Goal: Task Accomplishment & Management: Manage account settings

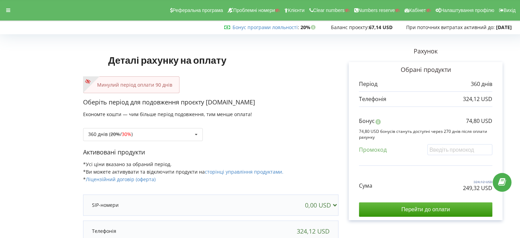
click at [15, 9] on div "Реферальна програма Проблемні номери Клієнти Clear numbers Numbers reserve Кабі…" at bounding box center [260, 10] width 530 height 21
click at [9, 8] on icon at bounding box center [8, 10] width 4 height 5
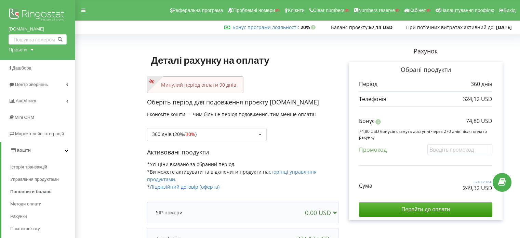
click at [23, 48] on div "Проєкти" at bounding box center [18, 49] width 18 height 7
click at [31, 60] on input "text" at bounding box center [30, 64] width 34 height 10
paste input "[DOMAIN_NAME]"
type input "[DOMAIN_NAME]"
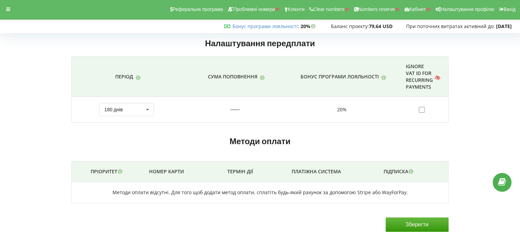
scroll to position [1, 0]
click at [11, 13] on div at bounding box center [8, 9] width 12 height 10
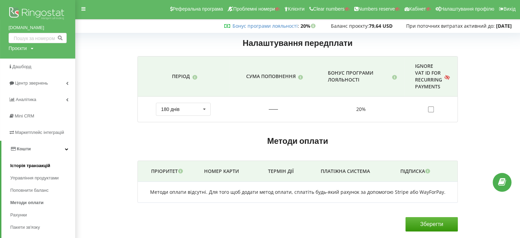
click at [50, 166] on link "Історія транзакцій" at bounding box center [42, 165] width 65 height 12
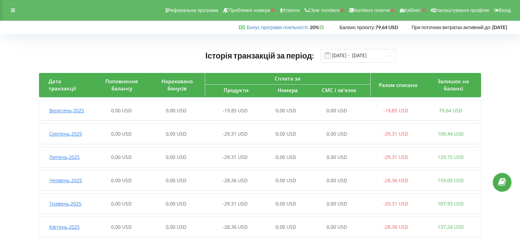
click at [77, 110] on span "Вересень , 2025" at bounding box center [66, 110] width 35 height 6
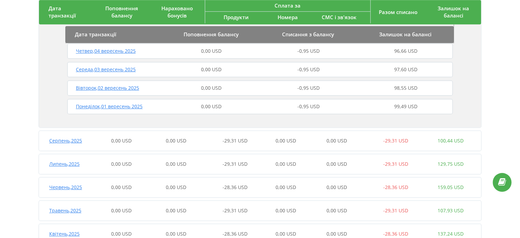
scroll to position [451, 0]
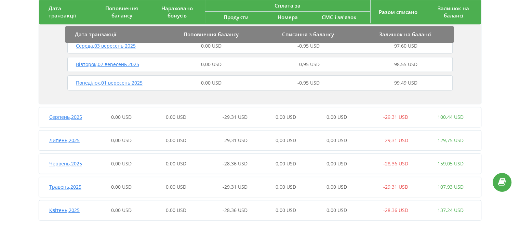
click at [79, 120] on span "Серпень , 2025" at bounding box center [65, 117] width 33 height 6
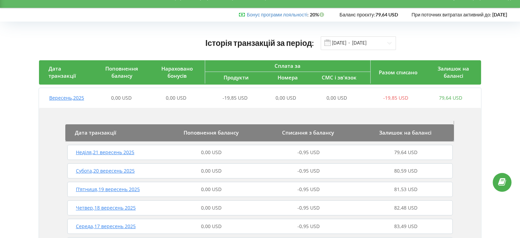
scroll to position [0, 0]
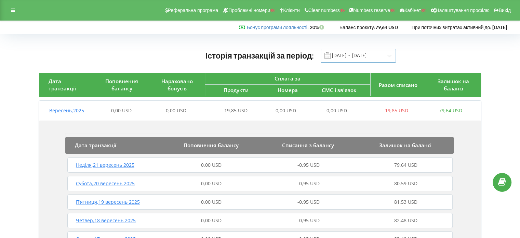
click at [374, 52] on input "01.04.2025 - 22.09.2025" at bounding box center [358, 56] width 75 height 14
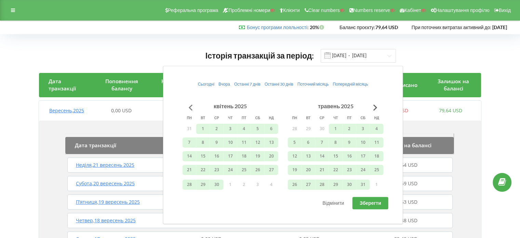
click at [195, 105] on button "Go to previous month" at bounding box center [191, 108] width 14 height 14
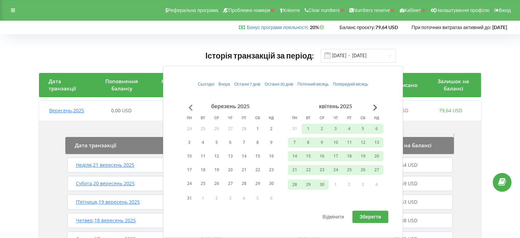
click at [195, 105] on button "Go to previous month" at bounding box center [191, 108] width 14 height 14
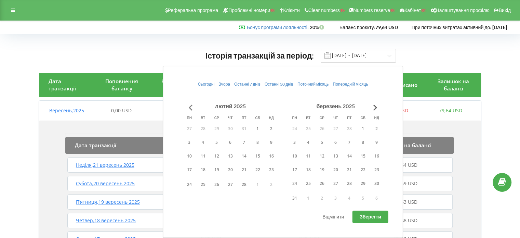
click at [195, 105] on button "Go to previous month" at bounding box center [191, 108] width 14 height 14
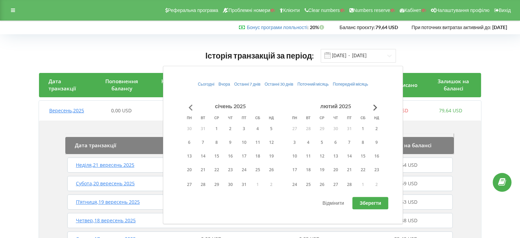
click at [195, 105] on button "Go to previous month" at bounding box center [191, 108] width 14 height 14
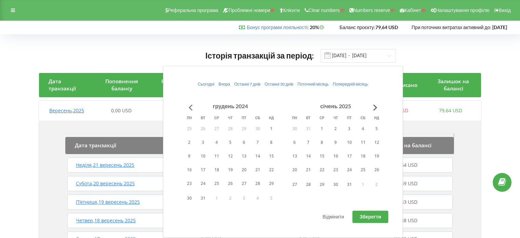
click at [195, 105] on button "Go to previous month" at bounding box center [191, 108] width 14 height 14
click at [369, 105] on button "Go to next month" at bounding box center [376, 108] width 14 height 14
click at [321, 126] on button "1" at bounding box center [322, 128] width 14 height 10
click at [376, 105] on button "Go to next month" at bounding box center [376, 108] width 14 height 14
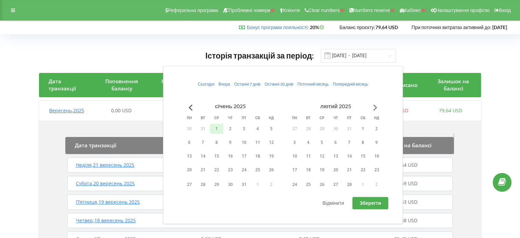
click at [376, 105] on button "Go to next month" at bounding box center [376, 108] width 14 height 14
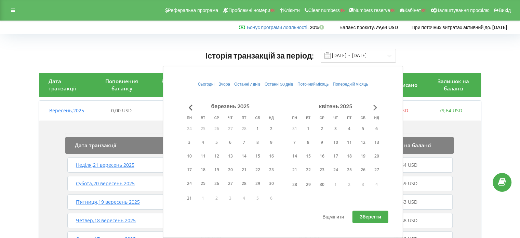
click at [376, 105] on button "Go to next month" at bounding box center [376, 108] width 14 height 14
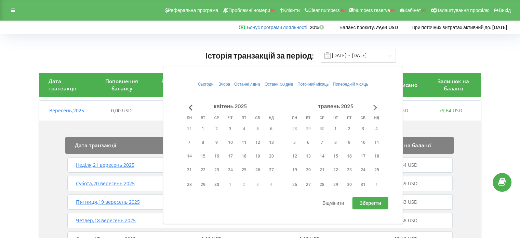
click at [376, 105] on button "Go to next month" at bounding box center [376, 108] width 14 height 14
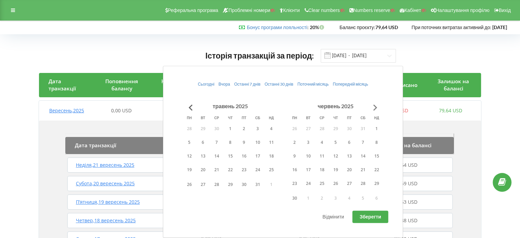
click at [376, 105] on button "Go to next month" at bounding box center [376, 108] width 14 height 14
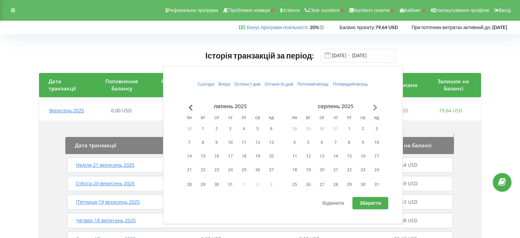
click at [376, 105] on button "Go to next month" at bounding box center [376, 108] width 14 height 14
click at [295, 129] on button "1" at bounding box center [295, 128] width 14 height 10
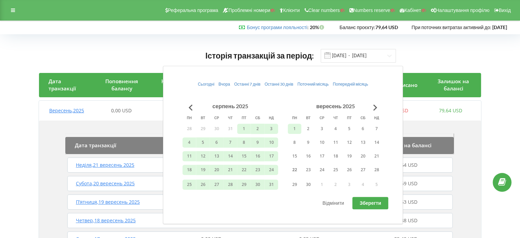
click at [373, 202] on span "Зберегти" at bounding box center [371, 203] width 22 height 6
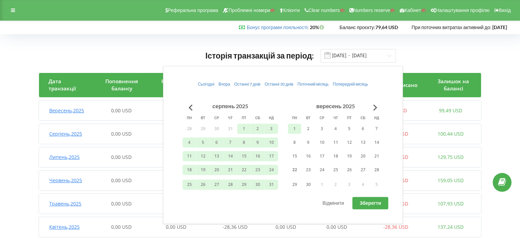
click at [507, 140] on div "Історія транзакцій за період: 01.01.2025 - 01.09.2025 Дата транзакції Поповненн…" at bounding box center [260, 179] width 506 height 276
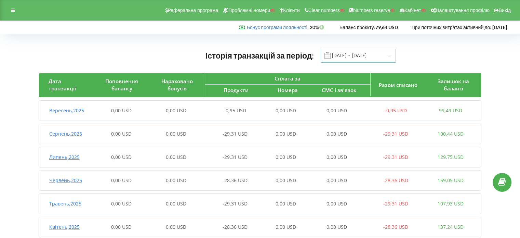
click at [375, 57] on input "01.01.2025 - 01.09.2025" at bounding box center [358, 56] width 75 height 14
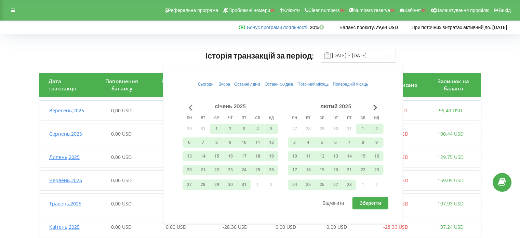
click at [193, 104] on button "Go to previous month" at bounding box center [191, 108] width 14 height 14
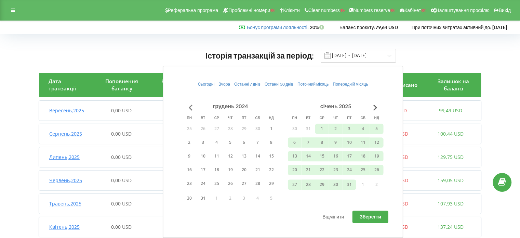
click at [193, 104] on button "Go to previous month" at bounding box center [191, 108] width 14 height 14
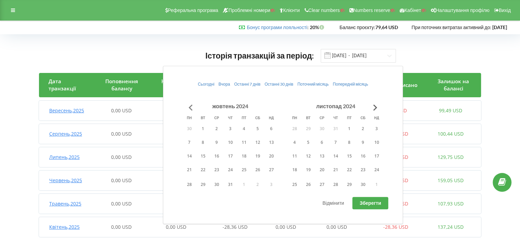
click at [193, 104] on button "Go to previous month" at bounding box center [191, 108] width 14 height 14
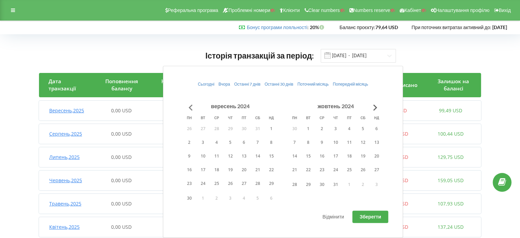
click at [193, 104] on button "Go to previous month" at bounding box center [191, 108] width 14 height 14
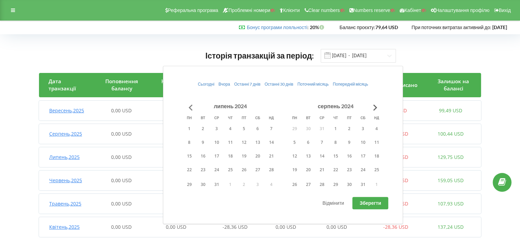
click at [189, 103] on button "Go to previous month" at bounding box center [191, 108] width 14 height 14
click at [190, 104] on button "Go to previous month" at bounding box center [191, 108] width 14 height 14
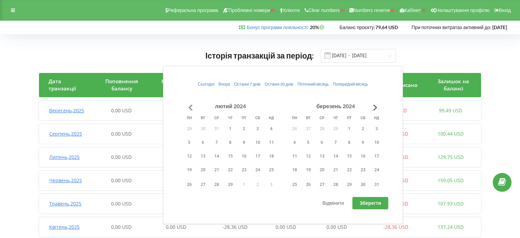
click at [190, 104] on button "Go to previous month" at bounding box center [191, 108] width 14 height 14
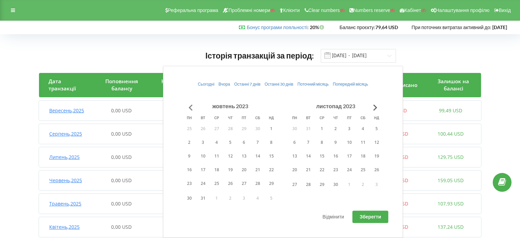
click at [190, 104] on button "Go to previous month" at bounding box center [191, 108] width 14 height 14
click at [377, 104] on button "Go to next month" at bounding box center [376, 108] width 14 height 14
click at [376, 103] on button "Go to next month" at bounding box center [376, 108] width 14 height 14
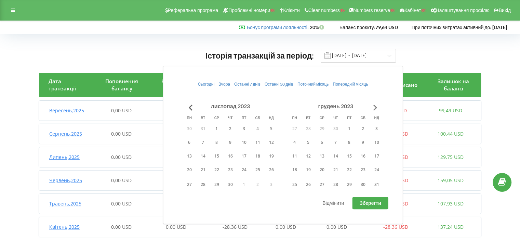
click at [376, 104] on button "Go to next month" at bounding box center [376, 108] width 14 height 14
click at [377, 104] on button "Go to next month" at bounding box center [376, 108] width 14 height 14
click at [192, 105] on button "Go to previous month" at bounding box center [191, 108] width 14 height 14
click at [298, 128] on button "1" at bounding box center [295, 128] width 14 height 10
click at [377, 107] on button "Go to next month" at bounding box center [376, 108] width 14 height 14
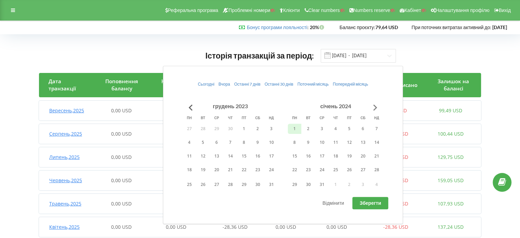
click at [377, 107] on button "Go to next month" at bounding box center [376, 108] width 14 height 14
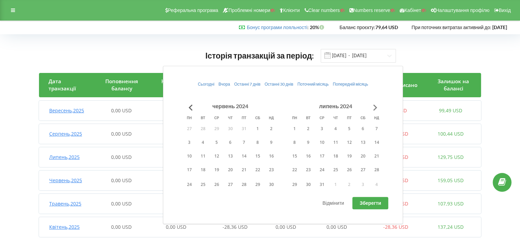
click at [377, 107] on button "Go to next month" at bounding box center [376, 108] width 14 height 14
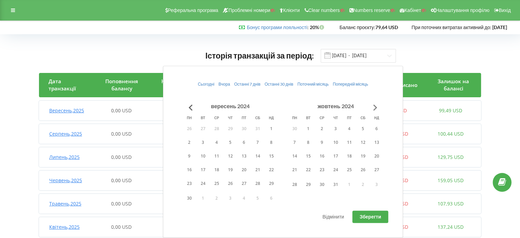
click at [377, 107] on button "Go to next month" at bounding box center [376, 108] width 14 height 14
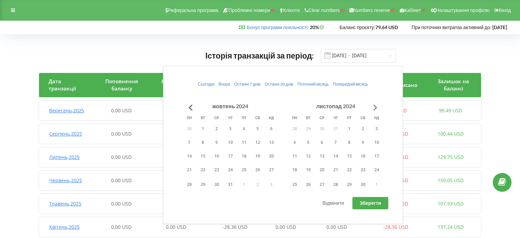
click at [377, 107] on button "Go to next month" at bounding box center [376, 108] width 14 height 14
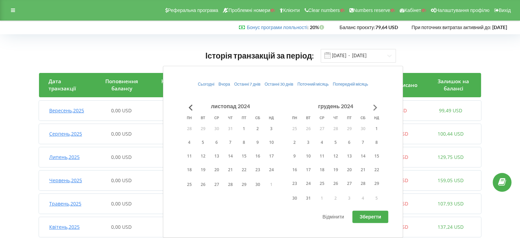
click at [377, 107] on button "Go to next month" at bounding box center [376, 108] width 14 height 14
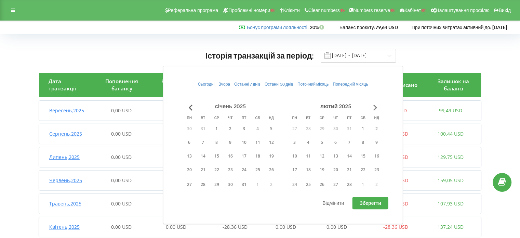
click at [377, 107] on button "Go to next month" at bounding box center [376, 108] width 14 height 14
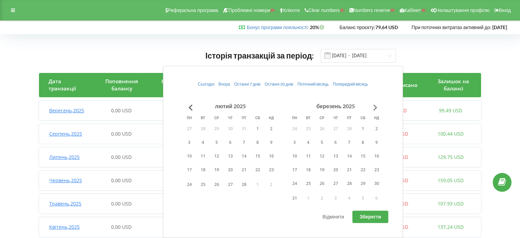
click at [377, 107] on button "Go to next month" at bounding box center [376, 108] width 14 height 14
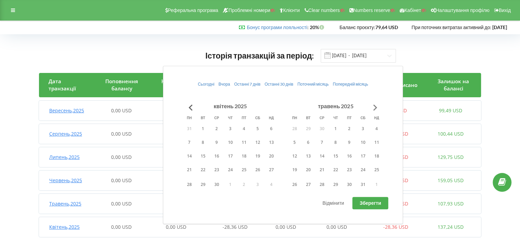
click at [377, 107] on button "Go to next month" at bounding box center [376, 108] width 14 height 14
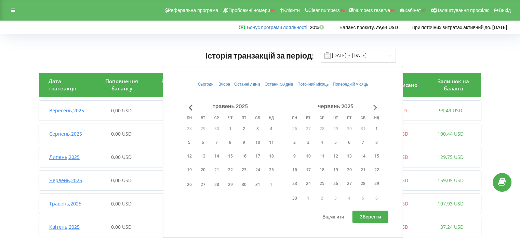
click at [377, 107] on button "Go to next month" at bounding box center [376, 108] width 14 height 14
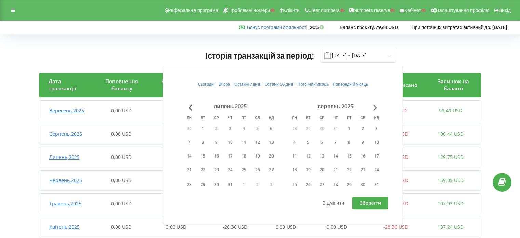
click at [377, 107] on button "Go to next month" at bounding box center [376, 108] width 14 height 14
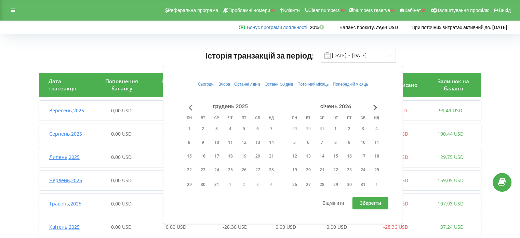
click at [193, 104] on button "Go to previous month" at bounding box center [191, 108] width 14 height 14
click at [297, 126] on button "1" at bounding box center [295, 128] width 14 height 10
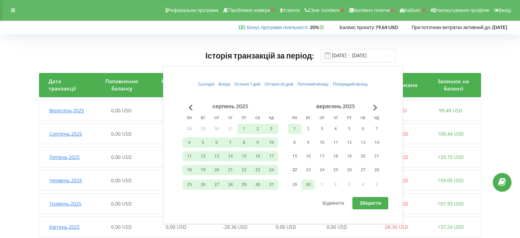
click at [307, 186] on button "30" at bounding box center [309, 184] width 14 height 10
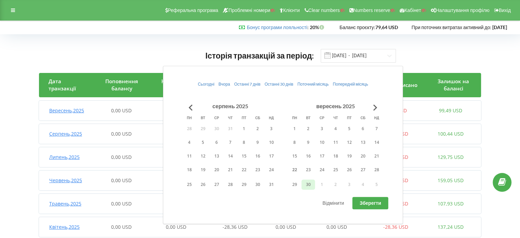
click at [365, 201] on span "Зберегти" at bounding box center [371, 203] width 22 height 6
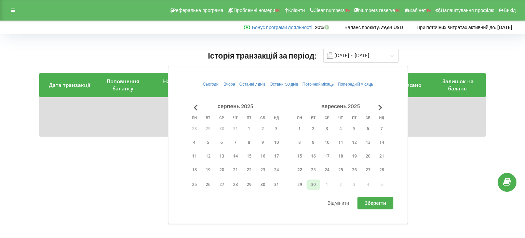
click at [501, 142] on div "Історія транзакцій за період: 30.09.2025 - 30.09.2025 Дата транзакції Поповненн…" at bounding box center [262, 92] width 511 height 102
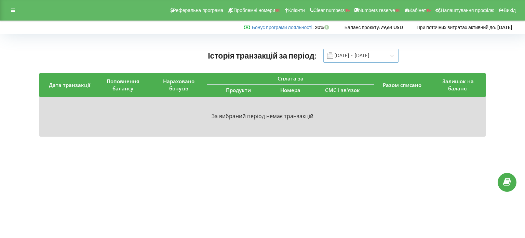
click at [356, 56] on input "30.09.2025 - 30.09.2025" at bounding box center [360, 56] width 75 height 14
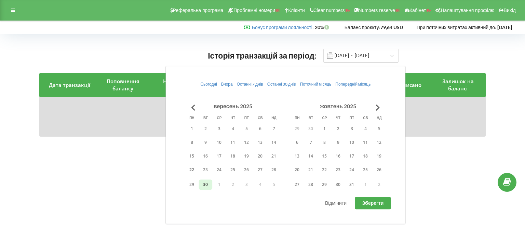
click at [207, 184] on button "30" at bounding box center [206, 184] width 14 height 10
click at [193, 109] on button "Go to previous month" at bounding box center [193, 108] width 14 height 14
click at [192, 109] on button "Go to previous month" at bounding box center [193, 108] width 14 height 14
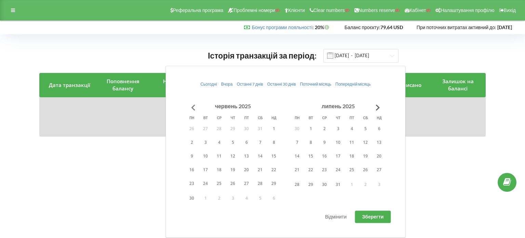
click at [192, 108] on button "Go to previous month" at bounding box center [193, 108] width 14 height 14
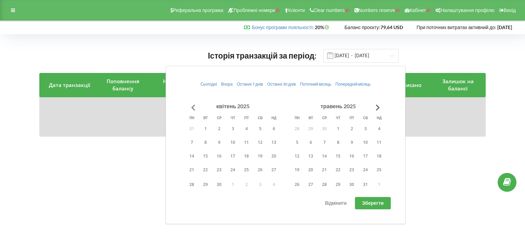
click at [192, 108] on button "Go to previous month" at bounding box center [193, 108] width 14 height 14
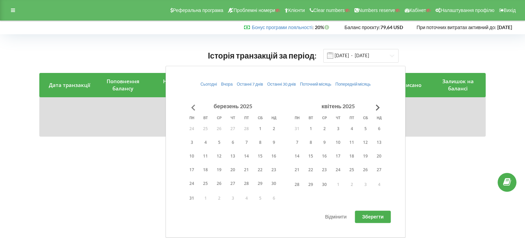
click at [192, 108] on button "Go to previous month" at bounding box center [193, 108] width 14 height 14
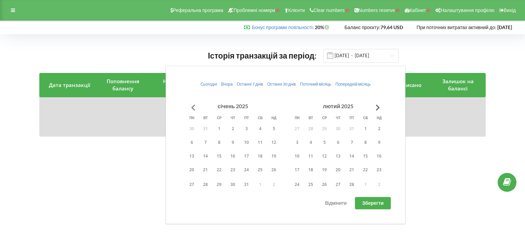
click at [192, 108] on button "Go to previous month" at bounding box center [193, 108] width 14 height 14
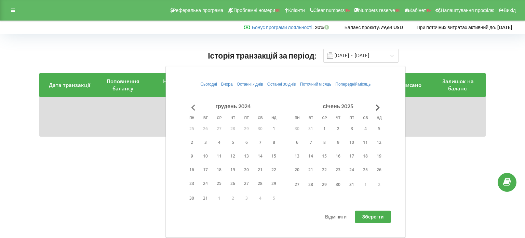
click at [195, 106] on button "Go to previous month" at bounding box center [193, 108] width 14 height 14
click at [195, 105] on button "Go to previous month" at bounding box center [193, 108] width 14 height 14
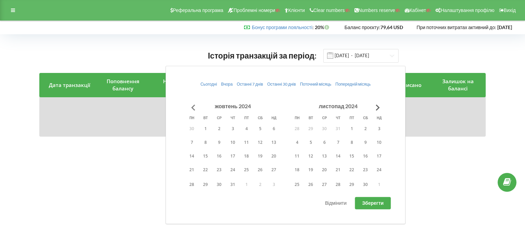
click at [195, 105] on button "Go to previous month" at bounding box center [193, 108] width 14 height 14
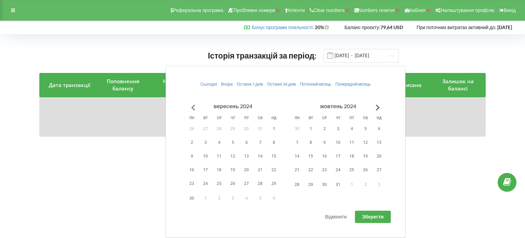
click at [195, 105] on button "Go to previous month" at bounding box center [193, 108] width 14 height 14
click at [375, 129] on button "1" at bounding box center [379, 128] width 14 height 10
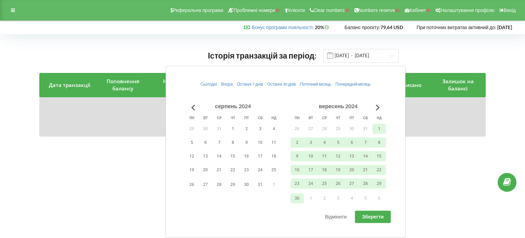
click at [368, 216] on span "Зберегти" at bounding box center [373, 216] width 22 height 6
type input "01.09.2024 - 30.09.2025"
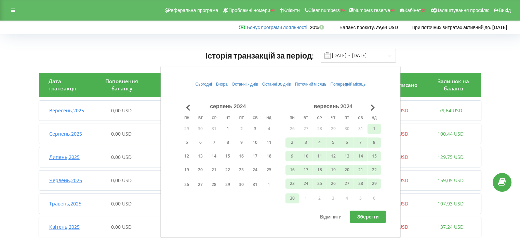
click at [493, 121] on div "Історія транзакцій за період: 01.09.2024 - 30.09.2025 Дата транзакції Поповненн…" at bounding box center [260, 225] width 506 height 369
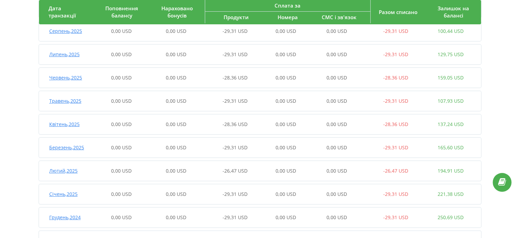
scroll to position [179, 0]
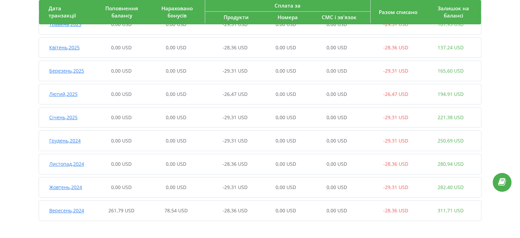
click at [76, 209] on span "Вересень , 2024" at bounding box center [66, 210] width 35 height 6
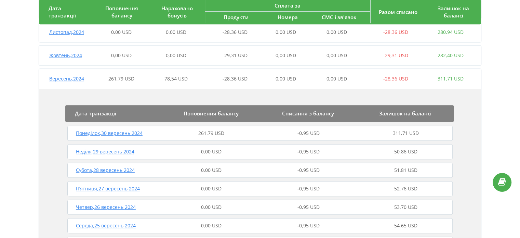
scroll to position [316, 0]
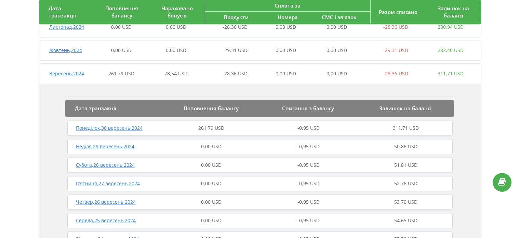
click at [138, 125] on span "Понеділок , 30 вересень 2024" at bounding box center [109, 127] width 67 height 6
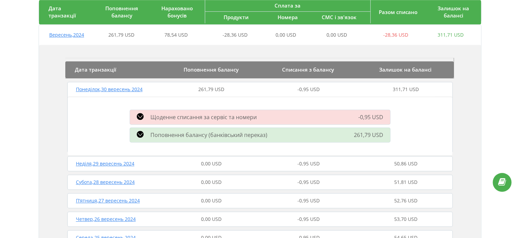
scroll to position [350, 0]
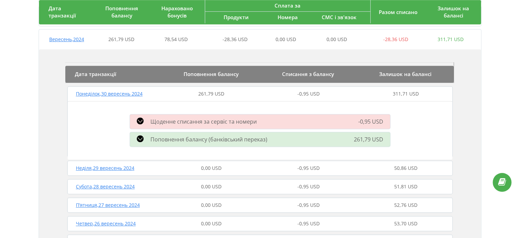
click at [192, 140] on span "Поповнення балансу (банківський переказ)" at bounding box center [208, 139] width 117 height 8
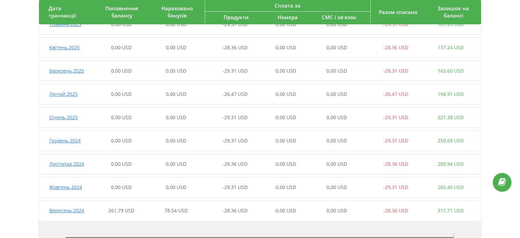
scroll to position [0, 0]
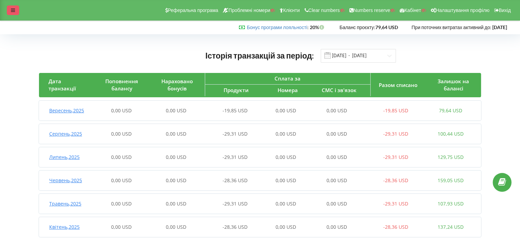
click at [11, 8] on icon at bounding box center [13, 10] width 4 height 5
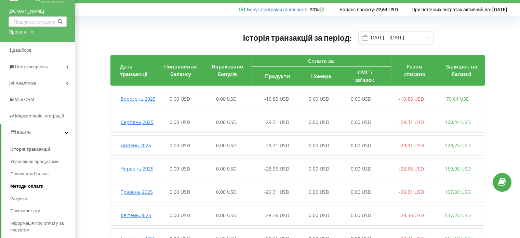
scroll to position [34, 0]
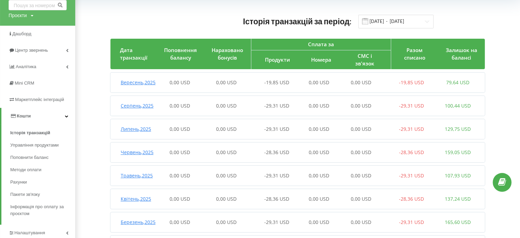
click at [21, 115] on span "Кошти" at bounding box center [24, 115] width 14 height 5
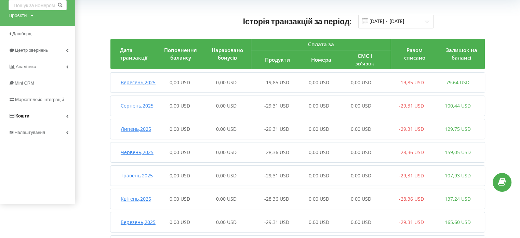
click at [31, 118] on link "Кошти" at bounding box center [37, 116] width 75 height 16
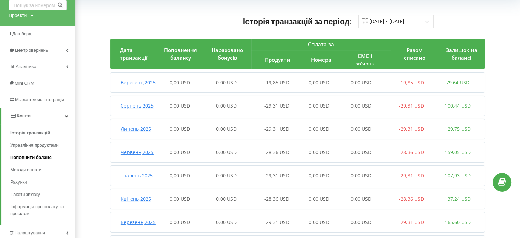
click at [44, 158] on span "Поповнити баланс" at bounding box center [30, 157] width 41 height 7
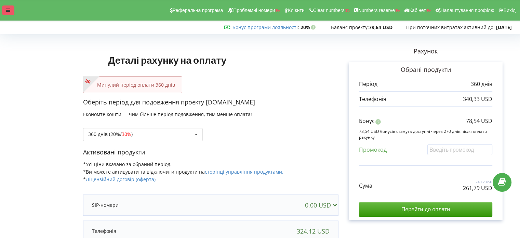
click at [10, 13] on div at bounding box center [8, 10] width 12 height 10
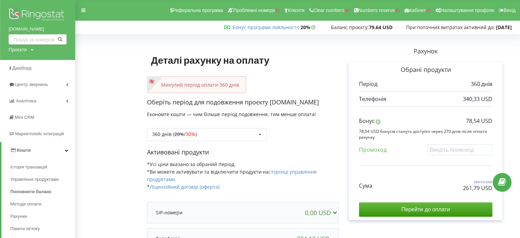
click at [25, 50] on div "Проєкти" at bounding box center [18, 49] width 18 height 7
click at [28, 64] on input "text" at bounding box center [30, 64] width 34 height 10
paste input "doodocs.kz"
type input "doodocs.kz"
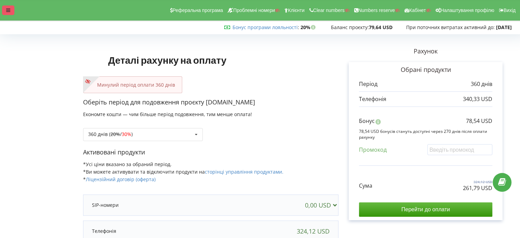
click at [8, 9] on icon at bounding box center [8, 10] width 4 height 5
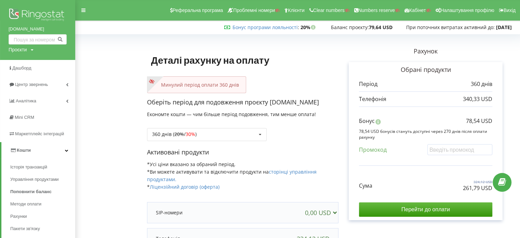
click at [19, 52] on div "Проєкти" at bounding box center [18, 49] width 18 height 7
click at [25, 63] on input "doodocs.kz" at bounding box center [30, 64] width 34 height 10
click at [25, 64] on input "doodocs.kz" at bounding box center [30, 64] width 34 height 10
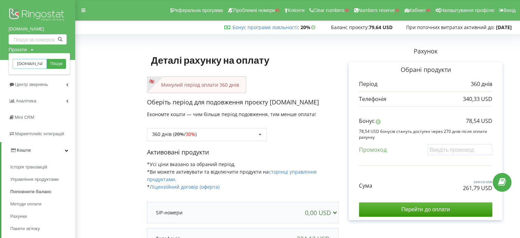
click at [25, 64] on input "doodocs.kz" at bounding box center [30, 64] width 34 height 10
paste input "kramp.com"
type input "kramp.com"
click at [58, 62] on span "Пошук" at bounding box center [56, 64] width 12 height 6
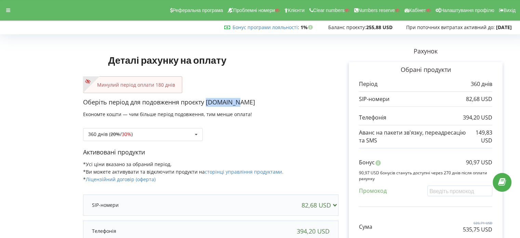
copy p "[DOMAIN_NAME]"
drag, startPoint x: 246, startPoint y: 101, endPoint x: 207, endPoint y: 100, distance: 39.0
click at [207, 100] on p "Оберіть період для подовження проєкту kramp.com" at bounding box center [210, 102] width 255 height 9
copy p "90,97 USD"
drag, startPoint x: 465, startPoint y: 157, endPoint x: 455, endPoint y: 4, distance: 153.2
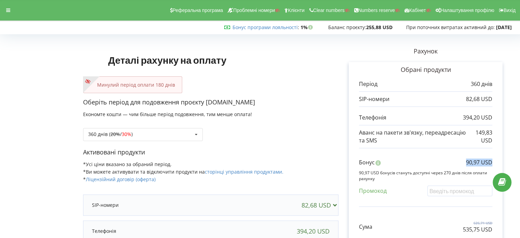
click at [503, 164] on div "Рахунок Обрані продукти Період 360 днів 82,68 USD 394,20 USD 149,83 USD Бонус 9…" at bounding box center [426, 182] width 174 height 290
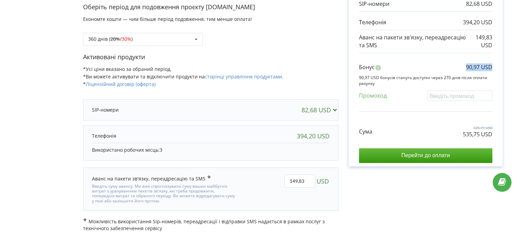
scroll to position [95, 0]
copy p "535,75 USD"
drag, startPoint x: 460, startPoint y: 133, endPoint x: 496, endPoint y: 135, distance: 35.9
click at [496, 135] on div "Обрані продукти Період 360 днів 82,68 USD 394,20 USD 149,83 USD" at bounding box center [426, 65] width 154 height 199
copy p "626,71 USD"
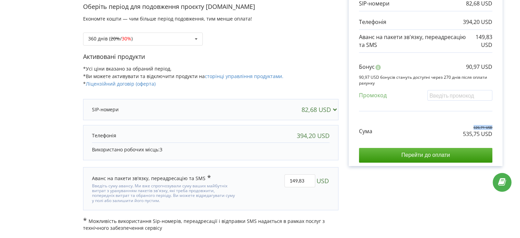
drag, startPoint x: 492, startPoint y: 127, endPoint x: 469, endPoint y: 127, distance: 22.9
click at [469, 127] on p "626,71 USD" at bounding box center [477, 127] width 29 height 5
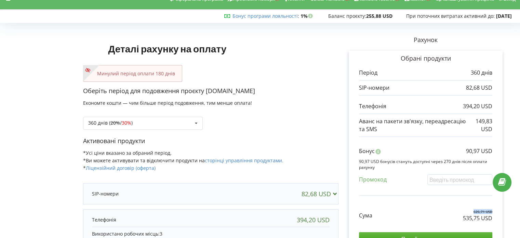
scroll to position [0, 0]
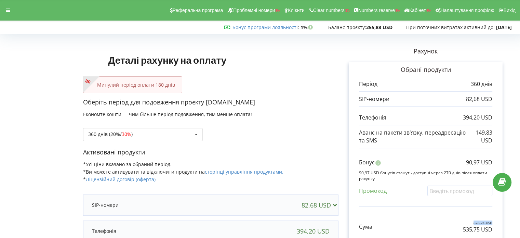
copy div "2026-04-02 При поточних витратах активний до: 2026-04-02"
drag, startPoint x: 398, startPoint y: 27, endPoint x: 525, endPoint y: 24, distance: 126.9
click at [520, 24] on html "Реферальна програма Проблемні номери Клієнти Clear numbers Numbers reserve Кабі…" at bounding box center [260, 119] width 520 height 238
click at [3, 11] on div at bounding box center [8, 10] width 12 height 10
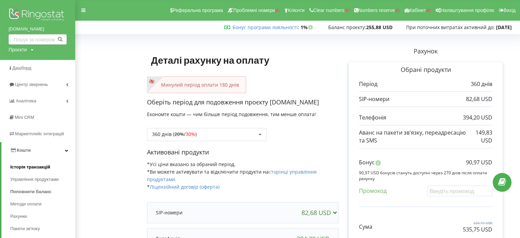
click at [36, 169] on span "Історія транзакцій" at bounding box center [30, 166] width 40 height 7
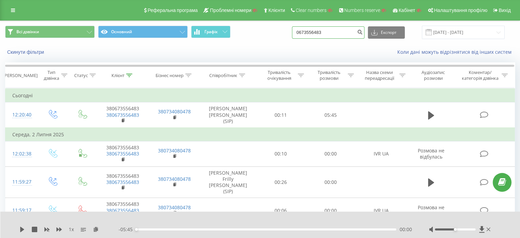
click at [319, 26] on input "0673556483" at bounding box center [328, 32] width 72 height 12
paste input "[PHONE_NUMBER]"
click at [342, 30] on input "[PHONE_NUMBER]" at bounding box center [328, 32] width 72 height 12
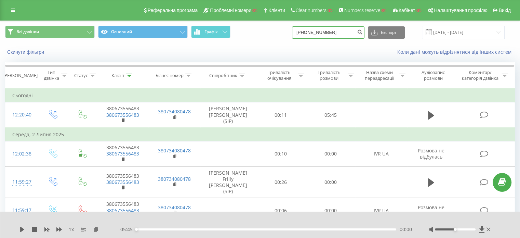
click at [339, 31] on input "[PHONE_NUMBER]" at bounding box center [328, 32] width 72 height 12
click at [332, 32] on input "+38 073 955-6070" at bounding box center [328, 32] width 72 height 12
click at [308, 31] on input "+38 073 9556070" at bounding box center [328, 32] width 72 height 12
type input "38 073 9556070"
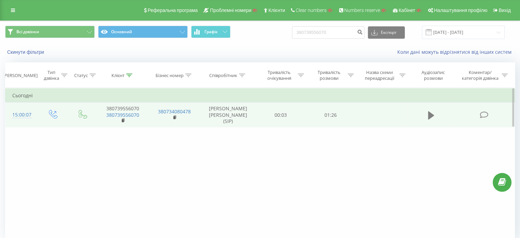
click at [431, 115] on icon at bounding box center [431, 115] width 6 height 8
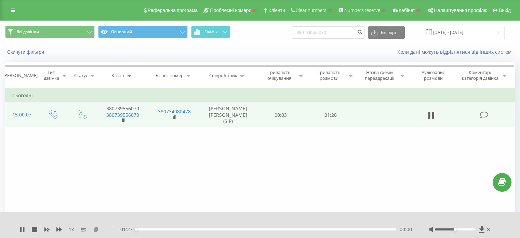
click at [95, 229] on icon at bounding box center [96, 228] width 6 height 5
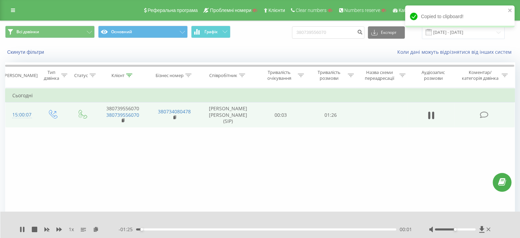
click at [172, 228] on div "00:01" at bounding box center [266, 229] width 260 height 2
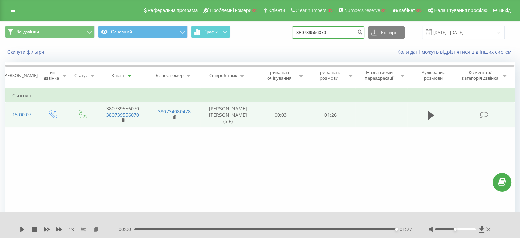
click at [334, 28] on input "380739556070" at bounding box center [328, 32] width 72 height 12
click at [333, 28] on input "380739556070" at bounding box center [328, 32] width 72 height 12
paste input "063 195-97-89"
click at [336, 34] on input "38 063 195-97-89" at bounding box center [328, 32] width 72 height 12
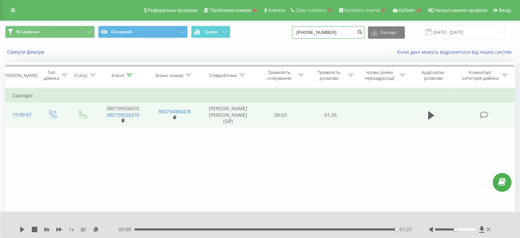
click at [330, 33] on input "38 063 195-9789" at bounding box center [328, 32] width 72 height 12
type input "38 063 1959789"
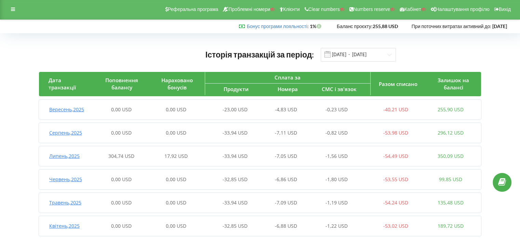
scroll to position [16, 0]
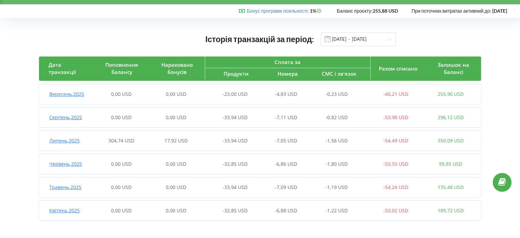
click at [78, 139] on span "Липень , 2025" at bounding box center [64, 140] width 30 height 6
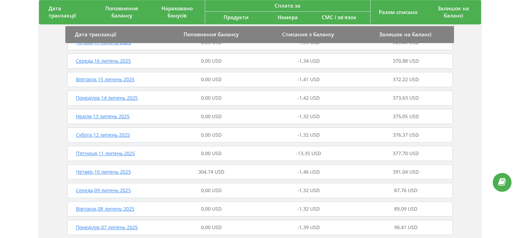
scroll to position [461, 0]
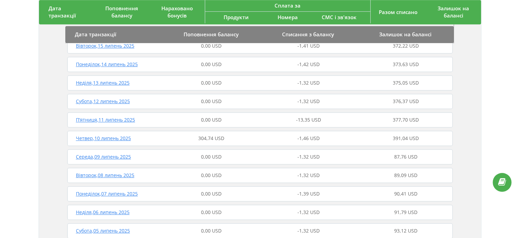
click at [93, 139] on span "Четвер , 10 липень 2025" at bounding box center [103, 138] width 55 height 6
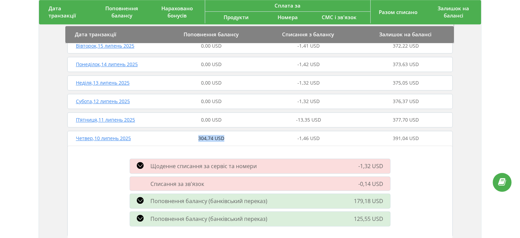
drag, startPoint x: 196, startPoint y: 138, endPoint x: 234, endPoint y: 140, distance: 38.0
click at [234, 140] on div "304,74 USD" at bounding box center [211, 138] width 97 height 7
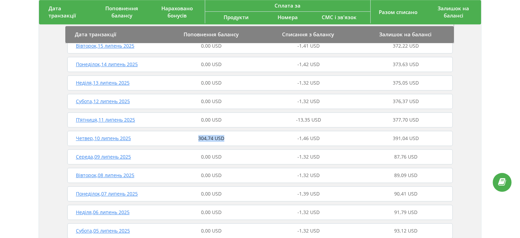
copy span "304,74 USD"
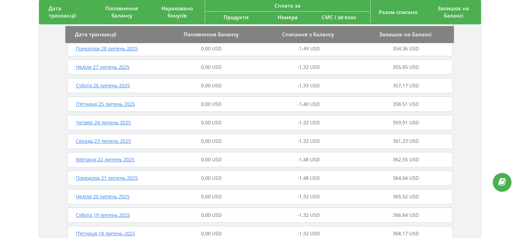
scroll to position [153, 0]
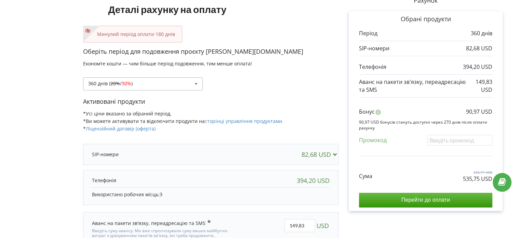
scroll to position [34, 0]
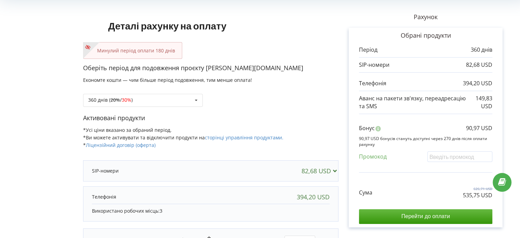
click at [147, 50] on p "Минулий період оплати 180 днів" at bounding box center [132, 50] width 85 height 7
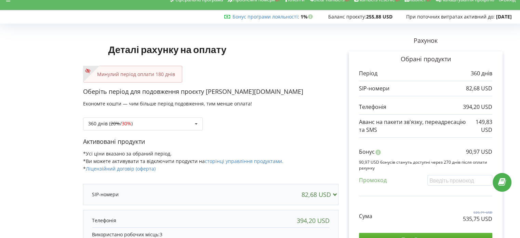
scroll to position [0, 0]
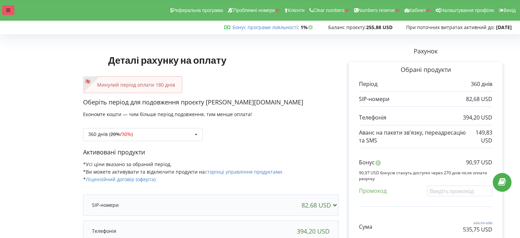
click at [9, 9] on icon at bounding box center [8, 10] width 4 height 5
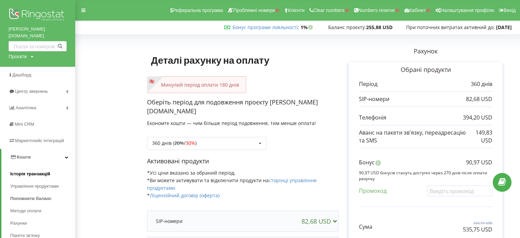
click at [38, 170] on span "Історія транзакцій" at bounding box center [30, 173] width 40 height 7
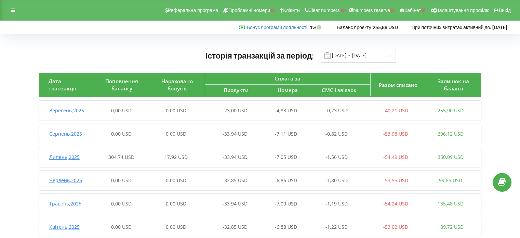
scroll to position [16, 0]
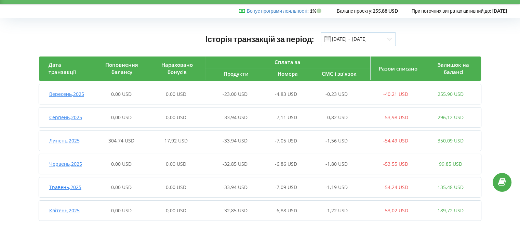
click at [354, 40] on input "01.04.2025 - 22.09.2025" at bounding box center [358, 39] width 75 height 14
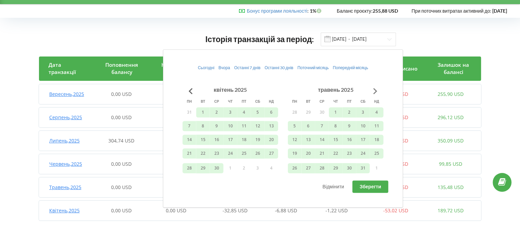
click at [379, 89] on button "Go to next month" at bounding box center [376, 91] width 14 height 14
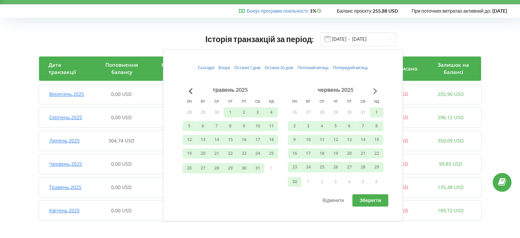
click at [378, 89] on button "Go to next month" at bounding box center [376, 91] width 14 height 14
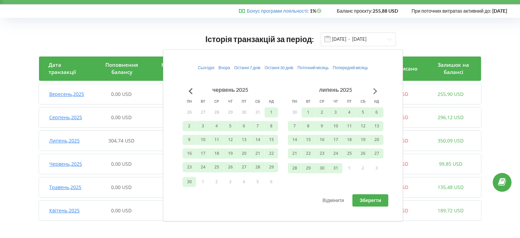
click at [378, 89] on button "Go to next month" at bounding box center [376, 91] width 14 height 14
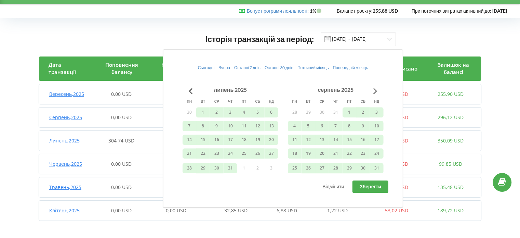
click at [378, 89] on button "Go to next month" at bounding box center [376, 91] width 14 height 14
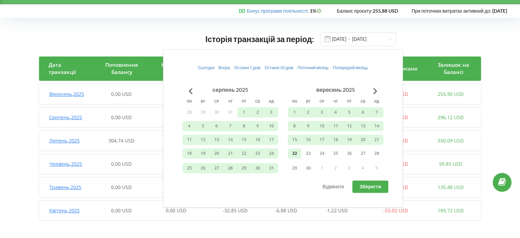
click at [296, 154] on button "22" at bounding box center [295, 153] width 14 height 10
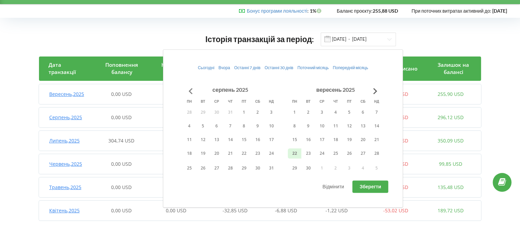
click at [194, 87] on button "Go to previous month" at bounding box center [191, 91] width 14 height 14
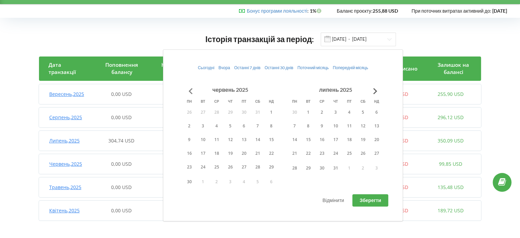
click at [194, 87] on button "Go to previous month" at bounding box center [191, 91] width 14 height 14
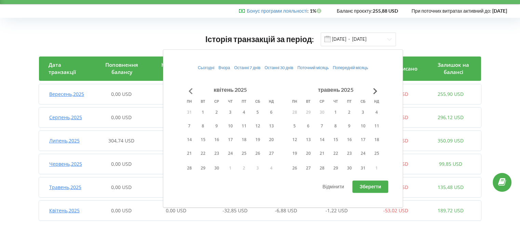
click at [194, 87] on button "Go to previous month" at bounding box center [191, 91] width 14 height 14
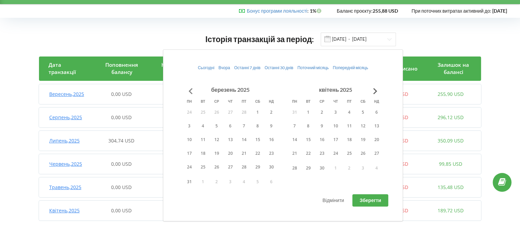
click at [194, 87] on button "Go to previous month" at bounding box center [191, 91] width 14 height 14
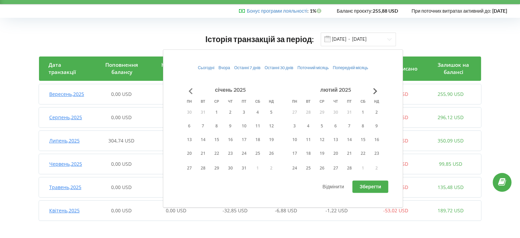
click at [194, 87] on button "Go to previous month" at bounding box center [191, 91] width 14 height 14
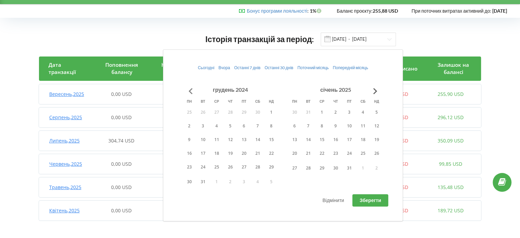
click at [194, 87] on button "Go to previous month" at bounding box center [191, 91] width 14 height 14
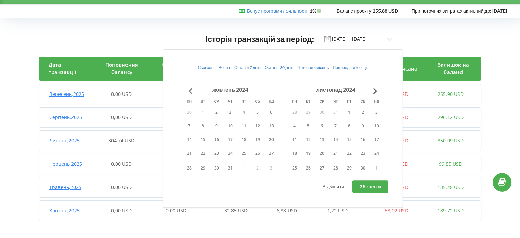
click at [194, 87] on button "Go to previous month" at bounding box center [191, 91] width 14 height 14
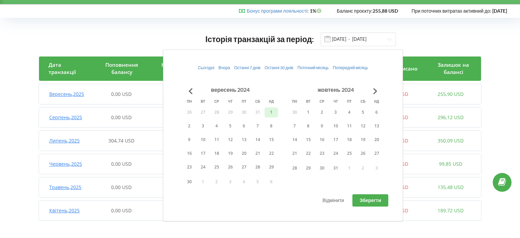
click at [269, 110] on button "1" at bounding box center [272, 112] width 14 height 10
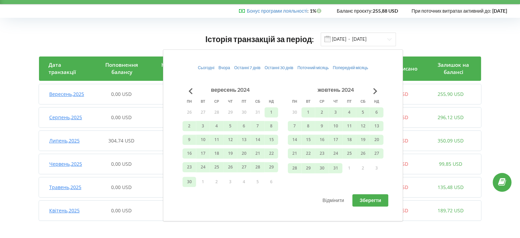
click at [361, 197] on span "Зберегти" at bounding box center [371, 200] width 22 height 6
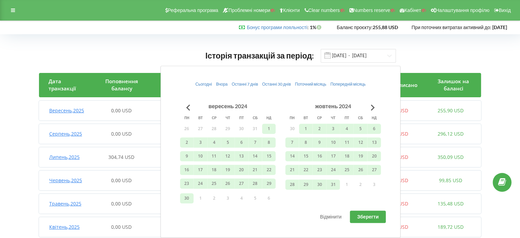
click at [513, 132] on div "Історія транзакцій за період: 01.09.2024 - 22.09.2025 Дата транзакції Поповненн…" at bounding box center [260, 190] width 520 height 313
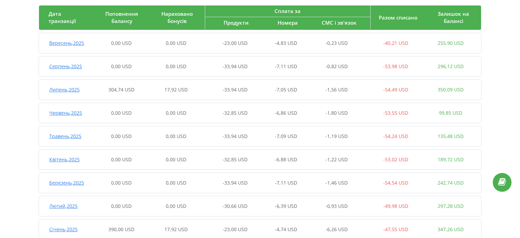
scroll to position [7, 0]
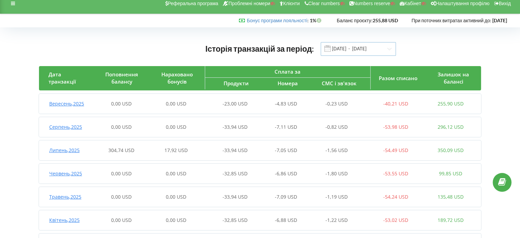
click at [344, 50] on input "01.09.2024 - 22.09.2025" at bounding box center [358, 49] width 75 height 14
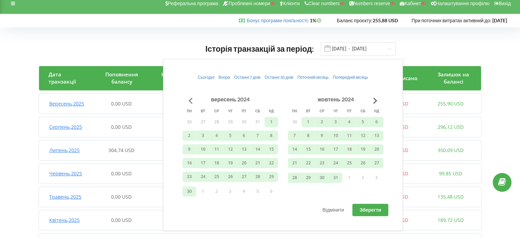
click at [193, 97] on button "Go to previous month" at bounding box center [191, 101] width 14 height 14
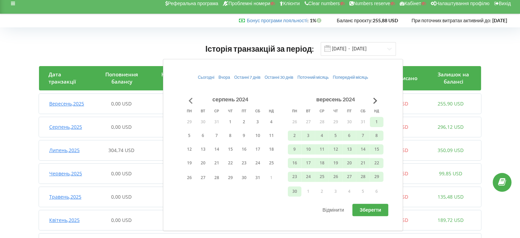
click at [193, 97] on button "Go to previous month" at bounding box center [191, 101] width 14 height 14
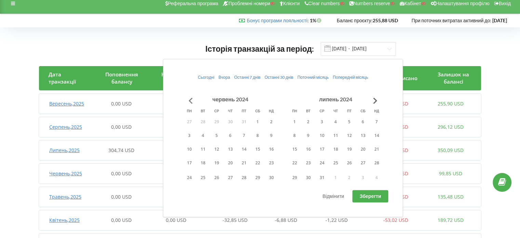
click at [193, 97] on button "Go to previous month" at bounding box center [191, 101] width 14 height 14
click at [194, 99] on button "Go to previous month" at bounding box center [191, 101] width 14 height 14
click at [188, 96] on button "Go to previous month" at bounding box center [191, 101] width 14 height 14
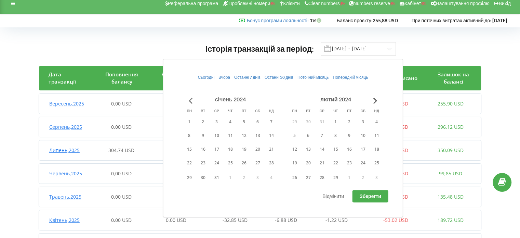
click at [190, 99] on button "Go to previous month" at bounding box center [191, 101] width 14 height 14
click at [296, 122] on button "1" at bounding box center [295, 122] width 14 height 10
click at [374, 100] on button "Go to next month" at bounding box center [376, 101] width 14 height 14
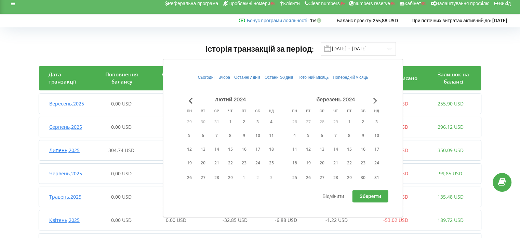
click at [374, 100] on button "Go to next month" at bounding box center [376, 101] width 14 height 14
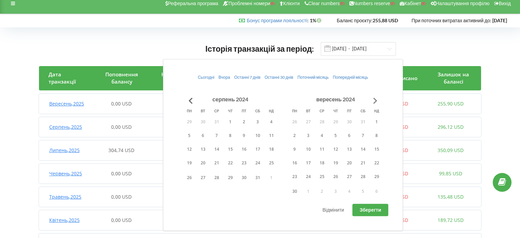
click at [374, 100] on button "Go to next month" at bounding box center [376, 101] width 14 height 14
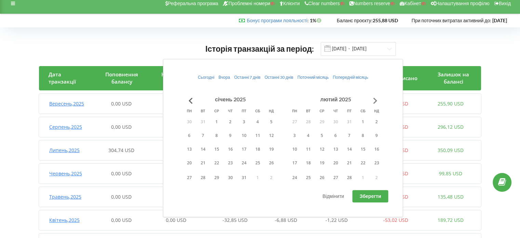
click at [374, 100] on button "Go to next month" at bounding box center [376, 101] width 14 height 14
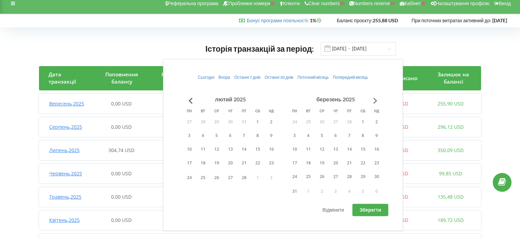
click at [374, 100] on button "Go to next month" at bounding box center [376, 101] width 14 height 14
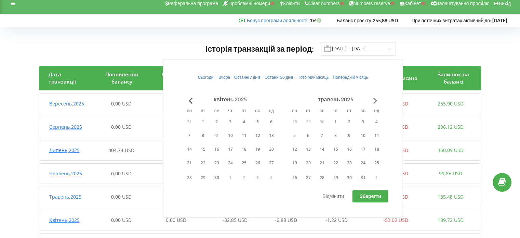
click at [374, 100] on button "Go to next month" at bounding box center [376, 101] width 14 height 14
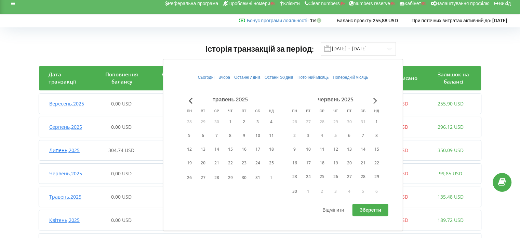
click at [374, 100] on button "Go to next month" at bounding box center [376, 101] width 14 height 14
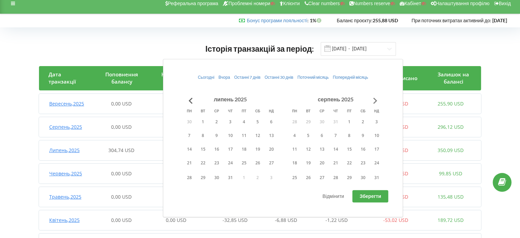
click at [374, 100] on button "Go to next month" at bounding box center [376, 101] width 14 height 14
click at [379, 98] on button "Go to next month" at bounding box center [376, 101] width 14 height 14
click at [326, 118] on button "1" at bounding box center [322, 122] width 14 height 10
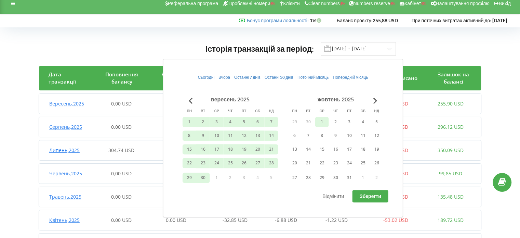
click at [372, 195] on span "Зберегти" at bounding box center [371, 196] width 22 height 6
type input "01.01.2024 - 01.10.2025"
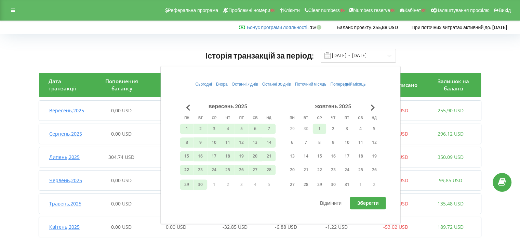
click at [445, 52] on div "Історія транзакцій за період: 01.01.2024 - 01.10.2025" at bounding box center [260, 56] width 442 height 14
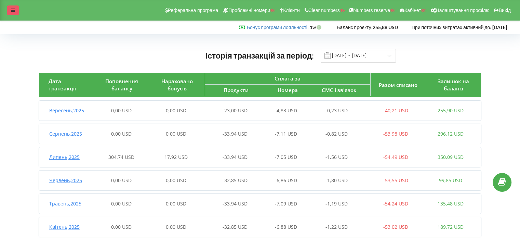
click at [15, 13] on div at bounding box center [13, 10] width 12 height 10
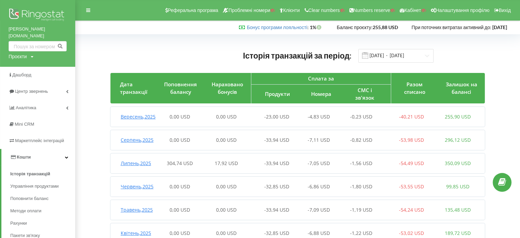
click at [19, 53] on div "Проєкти" at bounding box center [18, 56] width 18 height 7
click at [148, 44] on div "Історія транзакцій за період: 01.01.2024 - 01.10.2025 Дата транзакції Поповненн…" at bounding box center [297, 193] width 431 height 305
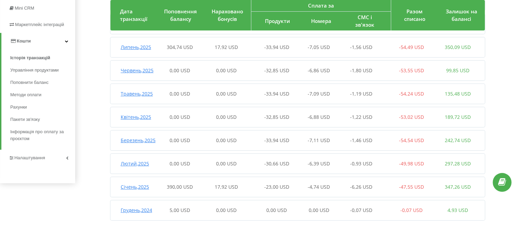
scroll to position [157, 0]
click at [173, 183] on span "390,00 USD" at bounding box center [180, 186] width 26 height 6
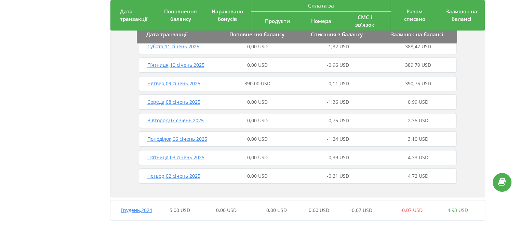
scroll to position [687, 0]
click at [254, 87] on span "390,00 USD" at bounding box center [258, 83] width 26 height 6
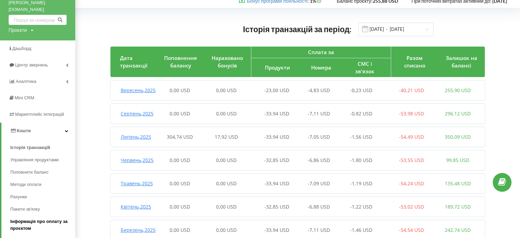
scroll to position [34, 0]
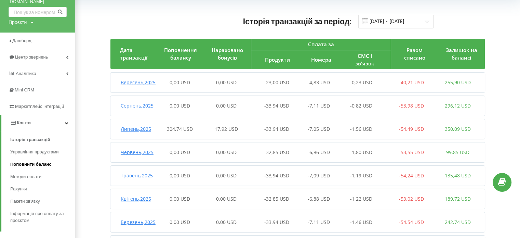
click at [29, 161] on span "Поповнити баланс" at bounding box center [30, 164] width 41 height 7
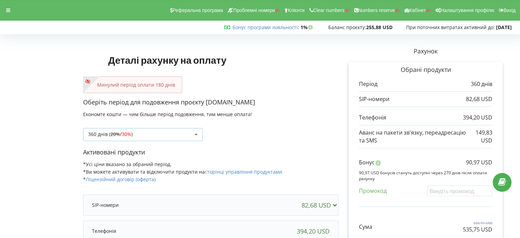
click at [137, 131] on div "360 днів ( 20% / 30% ) Поповнити баланс без подовження 20%" at bounding box center [143, 134] width 120 height 13
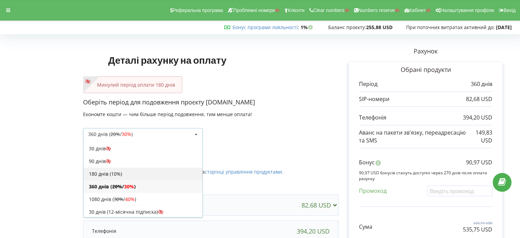
click at [107, 173] on div "180 днів (10%)" at bounding box center [142, 173] width 119 height 13
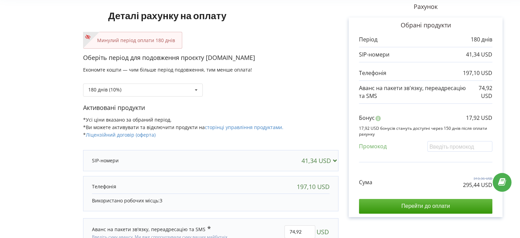
scroll to position [95, 0]
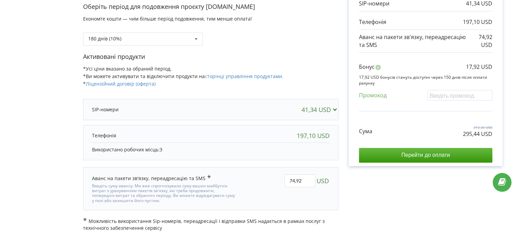
click at [176, 47] on div "Оберіть період для подовження проєкту [DOMAIN_NAME] Економте кошти — чим більше…" at bounding box center [210, 27] width 255 height 50
click at [175, 40] on div "180 днів (10%) Поповнити баланс без подовження 20% / 30% 30%" at bounding box center [143, 38] width 120 height 13
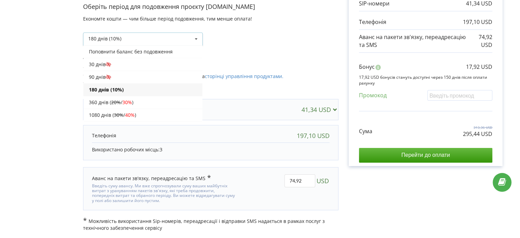
scroll to position [11, 0]
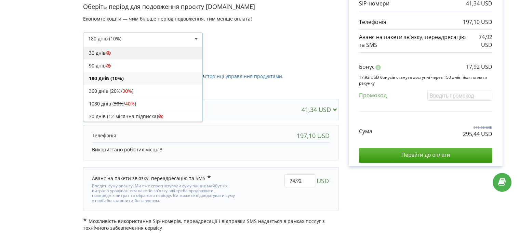
click at [118, 53] on div "30 днів" at bounding box center [142, 53] width 119 height 13
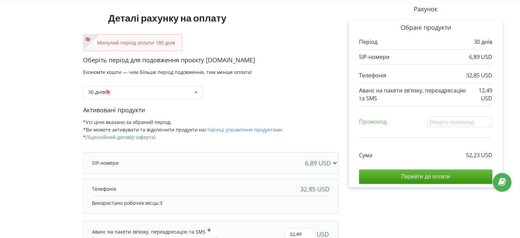
scroll to position [0, 0]
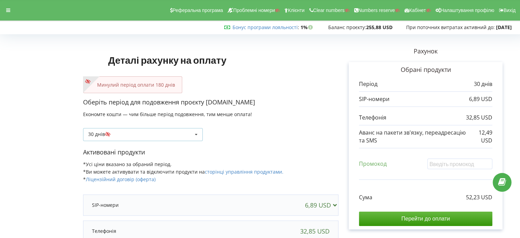
click at [159, 134] on div "30 днів Поповнити баланс без подовження 20% / 30%" at bounding box center [143, 134] width 120 height 13
click at [267, 134] on div "30 днів Поповнити баланс без подовження 20%" at bounding box center [210, 129] width 255 height 23
click at [146, 134] on div "30 днів Поповнити баланс без подовження 20% / 30%" at bounding box center [143, 134] width 120 height 13
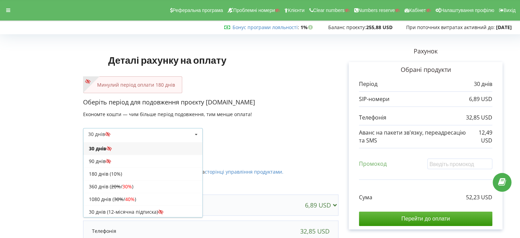
click at [282, 135] on div "30 днів Поповнити баланс без подовження 20%" at bounding box center [210, 129] width 255 height 23
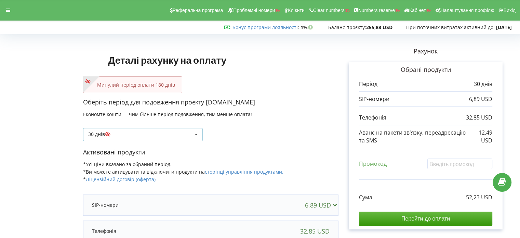
click at [164, 132] on div "30 днів Поповнити баланс без подовження 20% / 30%" at bounding box center [143, 134] width 120 height 13
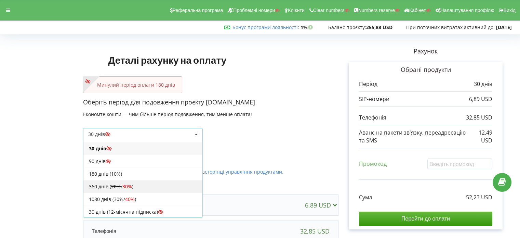
click at [112, 189] on div "360 днів ( 20% / 30% )" at bounding box center [142, 186] width 119 height 13
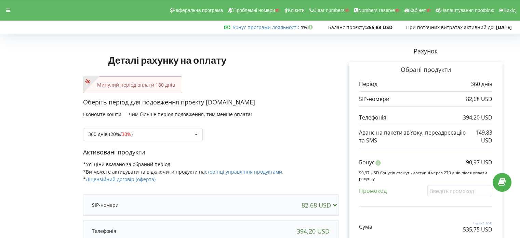
copy div "2026-04-02 При поточних витратах активний до: 2026-04-02"
drag, startPoint x: 516, startPoint y: 27, endPoint x: 398, endPoint y: 25, distance: 117.7
click at [398, 25] on div "Бонус програми лояльності : Бонус : 1% 255,88 USD" at bounding box center [258, 27] width 517 height 7
click at [8, 13] on div at bounding box center [8, 10] width 12 height 10
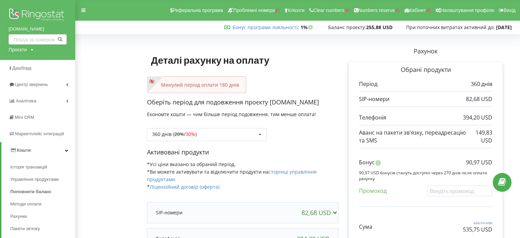
click at [13, 49] on div "Проєкти" at bounding box center [18, 49] width 18 height 7
click at [25, 61] on input "text" at bounding box center [30, 64] width 34 height 10
paste input "eltochka.com.ua"
type input "eltochka.com.ua"
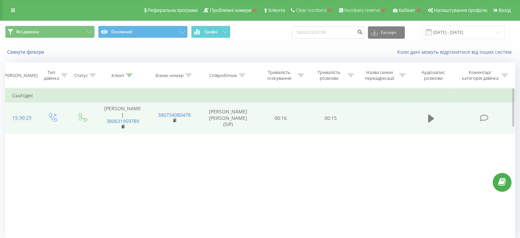
click at [431, 115] on icon at bounding box center [431, 118] width 6 height 8
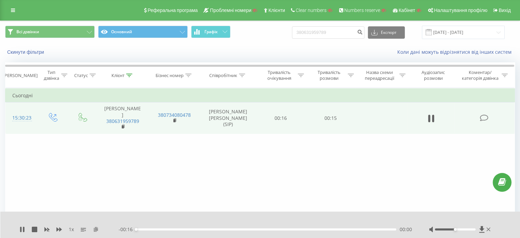
click at [93, 231] on icon at bounding box center [96, 228] width 6 height 5
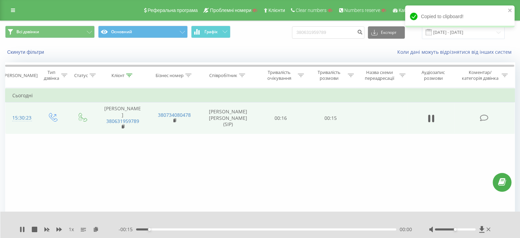
click at [22, 232] on div "1 x" at bounding box center [68, 229] width 99 height 7
click at [22, 231] on icon at bounding box center [21, 228] width 5 height 5
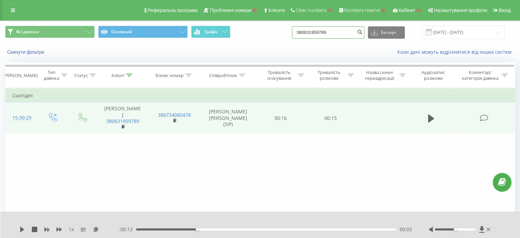
click at [330, 37] on input "380631959789" at bounding box center [328, 32] width 72 height 12
click at [328, 36] on input "380631959789" at bounding box center [328, 32] width 72 height 12
paste input "097 752-95-41"
click at [339, 29] on input "38 097 752-95-41" at bounding box center [328, 32] width 72 height 12
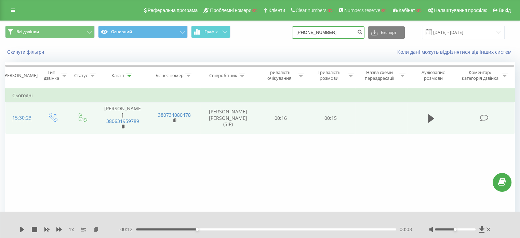
click at [336, 30] on input "38 097 752-95-41" at bounding box center [328, 32] width 72 height 12
click at [330, 32] on input "38 097 752-9541" at bounding box center [328, 32] width 72 height 12
type input "38 097 7529541"
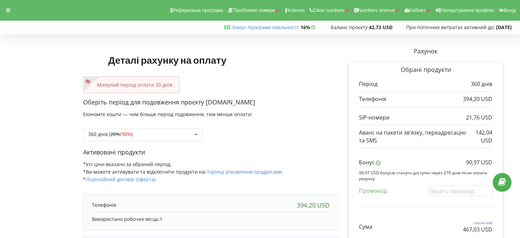
copy p "sv-mebli.kiev.ua"
drag, startPoint x: 256, startPoint y: 102, endPoint x: 208, endPoint y: 104, distance: 48.2
click at [208, 104] on p "Оберіть період для подовження проєкту sv-mebli.kiev.ua" at bounding box center [210, 102] width 255 height 9
drag, startPoint x: 450, startPoint y: 22, endPoint x: 428, endPoint y: 23, distance: 21.6
click at [430, 21] on div "Бонус програми лояльності : Бонус : 16% Баланс проєкту:" at bounding box center [258, 28] width 526 height 14
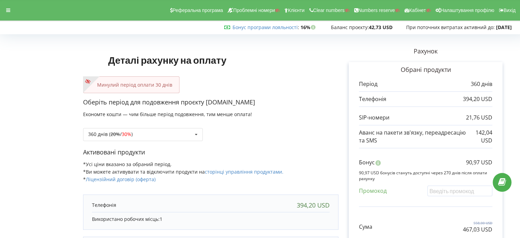
click at [317, 53] on div "Деталі рахунку на оплату Минулий період оплати 30 днів Оберіть період для подов…" at bounding box center [210, 182] width 255 height 290
copy strong "2025-10-20"
drag, startPoint x: 487, startPoint y: 28, endPoint x: 525, endPoint y: 28, distance: 38.0
click at [520, 28] on html "Реферальна програма Проблемні номери Клієнти Clear numbers Numbers reserve Кабі…" at bounding box center [260, 119] width 520 height 238
copy p "90,97 USD"
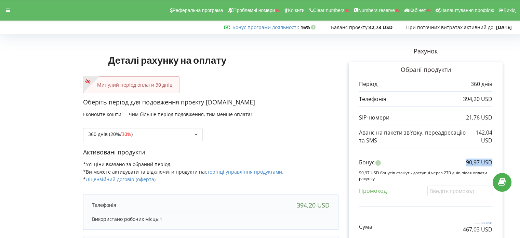
drag, startPoint x: 464, startPoint y: 161, endPoint x: 501, endPoint y: 160, distance: 37.0
click at [501, 160] on div "Обрані продукти Період 360 днів 394,20 USD 21,76 USD 142,04 USD" at bounding box center [426, 161] width 154 height 199
copy p "467,03 USD"
drag, startPoint x: 463, startPoint y: 228, endPoint x: 501, endPoint y: 228, distance: 37.6
click at [501, 228] on div "Обрані продукти Період 360 днів 394,20 USD 21,76 USD 142,04 USD" at bounding box center [426, 161] width 154 height 199
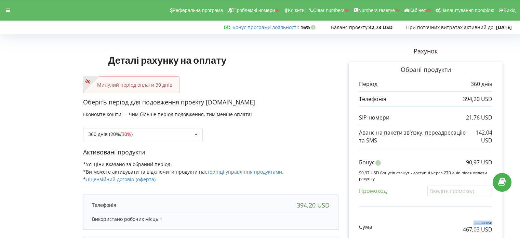
drag, startPoint x: 474, startPoint y: 221, endPoint x: 511, endPoint y: 221, distance: 37.3
click at [511, 221] on div "Рахунок Обрані продукти Період 360 днів 394,20 USD 21,76 USD 142,04 USD Бонус 9…" at bounding box center [426, 182] width 174 height 290
click at [10, 9] on icon at bounding box center [8, 10] width 4 height 5
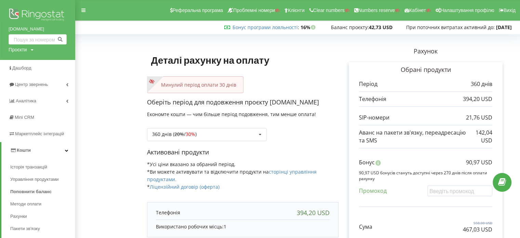
click at [26, 51] on div "Проєкти" at bounding box center [18, 49] width 18 height 7
click at [26, 62] on input "text" at bounding box center [30, 64] width 34 height 10
paste input "[DOMAIN_NAME]"
type input "[DOMAIN_NAME]"
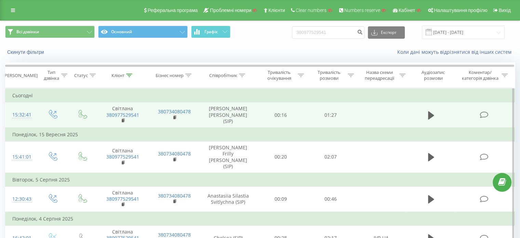
click at [428, 109] on td at bounding box center [431, 114] width 48 height 25
click at [430, 111] on icon at bounding box center [431, 115] width 6 height 8
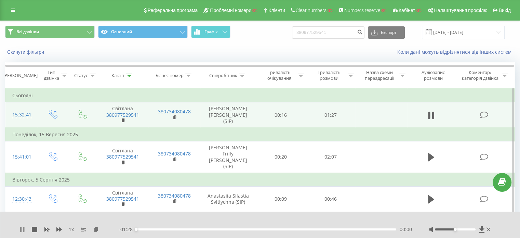
click at [23, 229] on icon at bounding box center [23, 228] width 1 height 5
click at [96, 229] on icon at bounding box center [96, 228] width 6 height 5
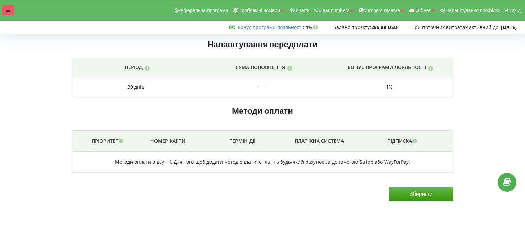
click at [4, 13] on div at bounding box center [8, 10] width 12 height 10
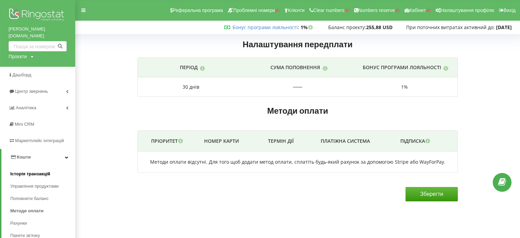
click at [26, 170] on span "Історія транзакцій" at bounding box center [30, 173] width 40 height 7
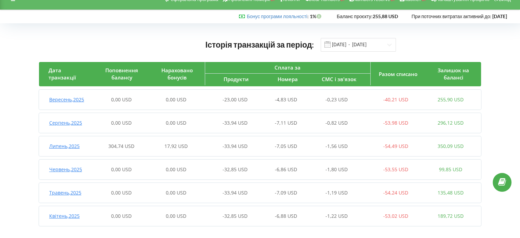
scroll to position [16, 0]
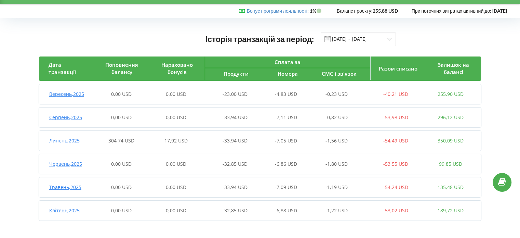
click at [118, 141] on span "304,74 USD" at bounding box center [121, 140] width 26 height 6
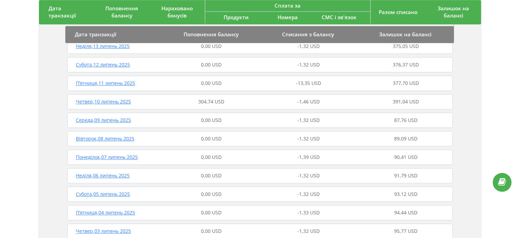
scroll to position [461, 0]
click at [211, 139] on span "304,74 USD" at bounding box center [211, 138] width 26 height 6
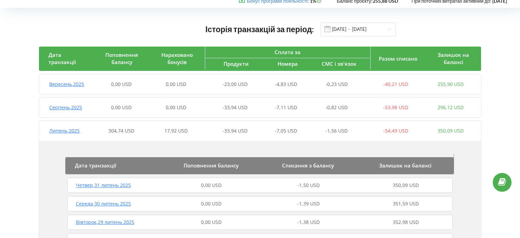
scroll to position [0, 0]
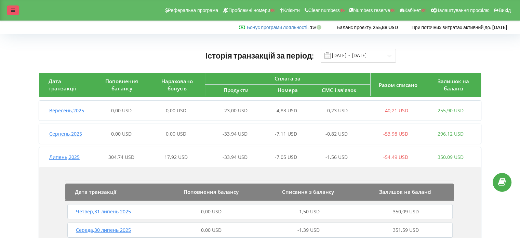
click at [13, 12] on icon at bounding box center [13, 10] width 4 height 5
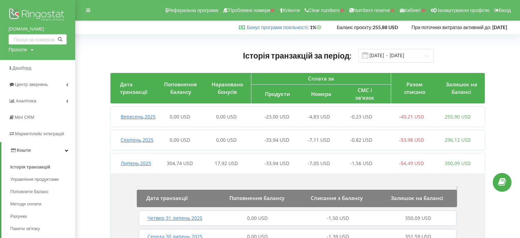
click at [123, 60] on div "Історія транзакцій за період: [DATE] - [DATE]" at bounding box center [297, 56] width 374 height 14
click at [92, 10] on div at bounding box center [88, 10] width 12 height 10
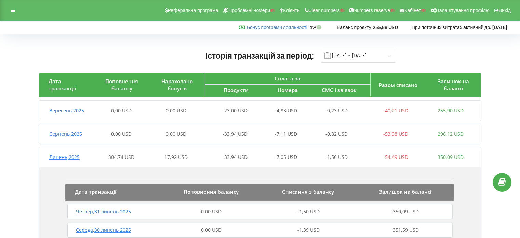
click at [460, 49] on div "Історія транзакцій за період: [DATE] - [DATE]" at bounding box center [260, 56] width 442 height 14
click at [66, 158] on span "Липень , 2025" at bounding box center [64, 157] width 30 height 6
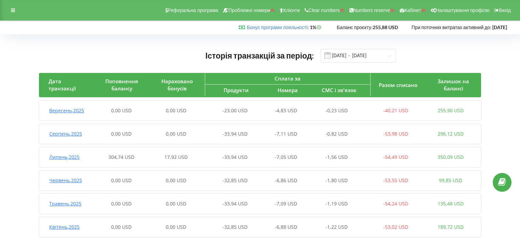
click at [123, 158] on span "304,74 USD" at bounding box center [121, 157] width 26 height 6
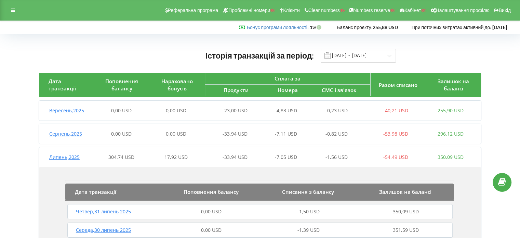
click at [72, 157] on span "Липень , 2025" at bounding box center [64, 157] width 30 height 6
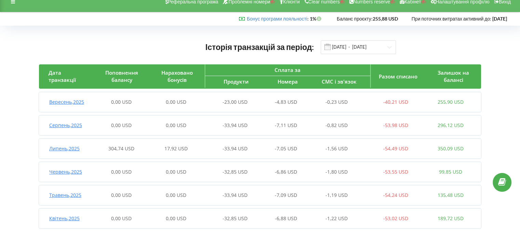
scroll to position [16, 0]
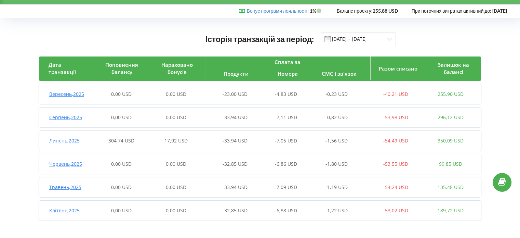
click at [63, 143] on span "Липень , 2025" at bounding box center [64, 140] width 30 height 6
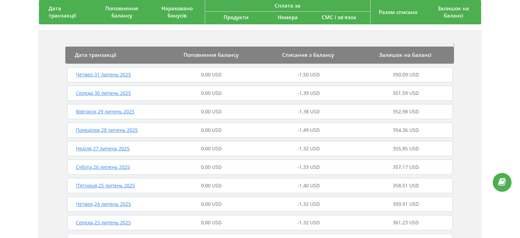
scroll to position [0, 0]
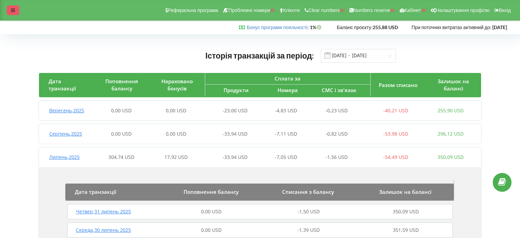
click at [12, 12] on icon at bounding box center [13, 10] width 4 height 5
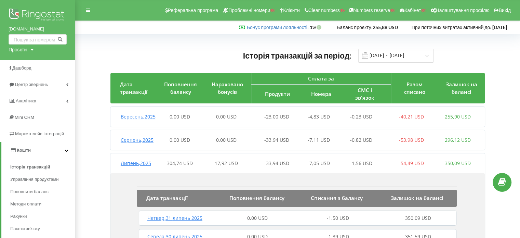
click at [20, 48] on div "Проєкти" at bounding box center [18, 49] width 18 height 7
click at [32, 66] on input "text" at bounding box center [30, 64] width 34 height 10
type input "106"
click at [57, 65] on span "Пошук" at bounding box center [56, 64] width 12 height 6
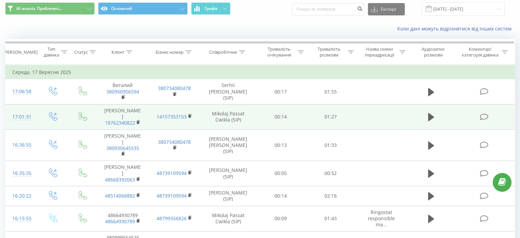
scroll to position [34, 0]
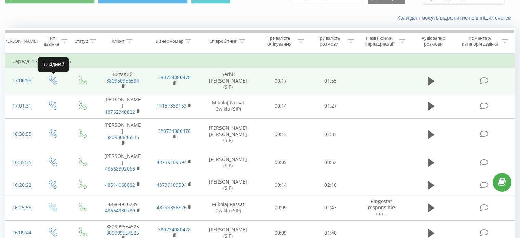
click at [53, 79] on icon at bounding box center [53, 80] width 9 height 9
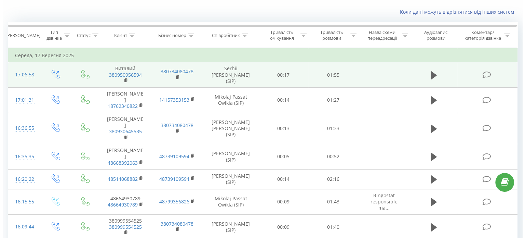
scroll to position [0, 0]
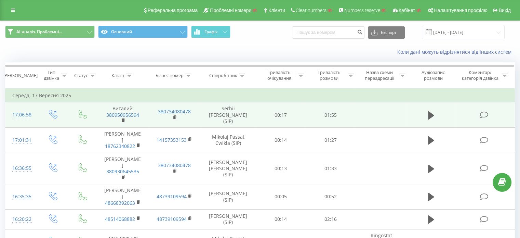
click at [28, 115] on div "17:06:58" at bounding box center [21, 114] width 18 height 13
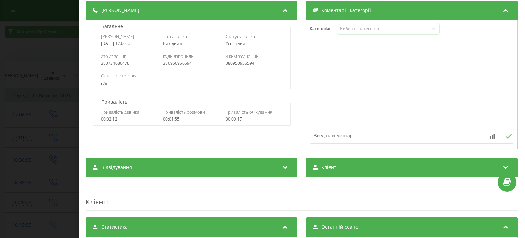
scroll to position [171, 0]
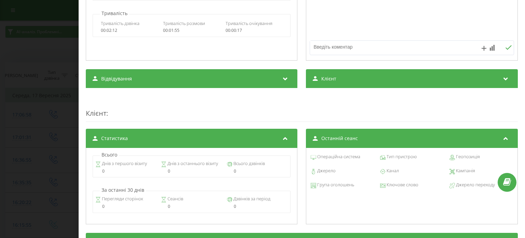
click at [502, 77] on icon at bounding box center [506, 77] width 8 height 7
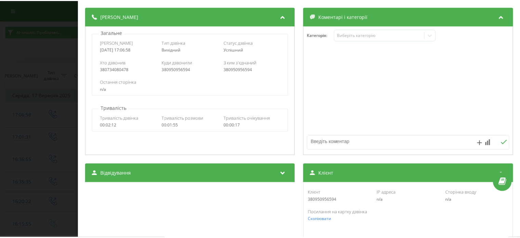
scroll to position [0, 0]
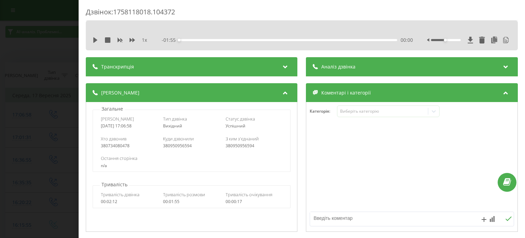
click at [48, 45] on div "Дзвінок : 1758118018.104372 1 x - 01:55 00:00 00:00 Транскрипція 00:00 Hello? Y…" at bounding box center [262, 119] width 525 height 238
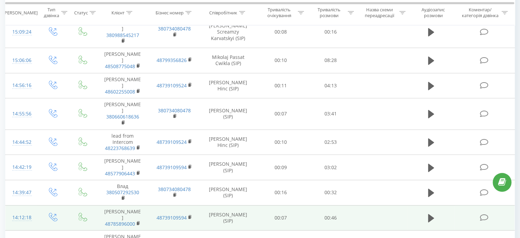
scroll to position [509, 0]
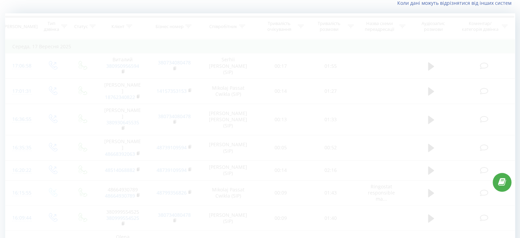
scroll to position [45, 0]
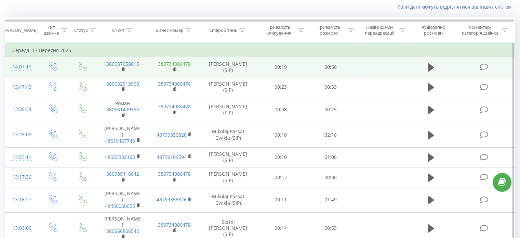
click at [174, 66] on link "380734080478" at bounding box center [174, 64] width 33 height 6
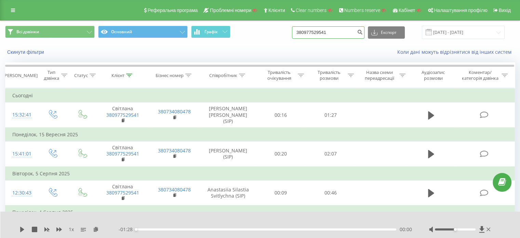
click at [346, 32] on input "380977529541" at bounding box center [328, 32] width 72 height 12
drag, startPoint x: 347, startPoint y: 32, endPoint x: 270, endPoint y: 30, distance: 77.3
click at [270, 30] on div "Всі дзвінки Основний Графік 380977529541 Експорт .csv .xls .xlsx 22.06.2025 - 2…" at bounding box center [260, 32] width 510 height 13
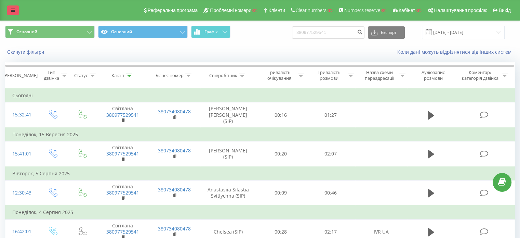
click at [14, 9] on icon at bounding box center [13, 10] width 4 height 5
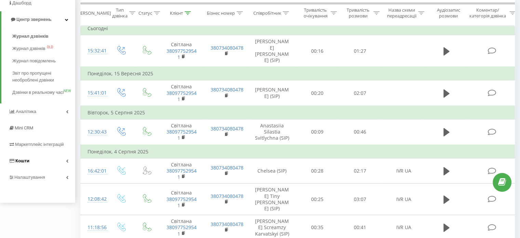
scroll to position [68, 0]
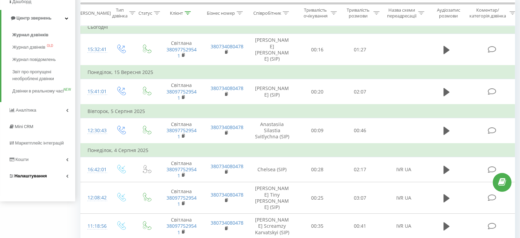
click at [26, 178] on span "Налаштування" at bounding box center [30, 175] width 32 height 5
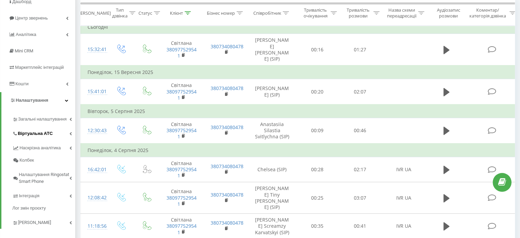
click at [40, 133] on span "Віртуальна АТС" at bounding box center [35, 133] width 35 height 7
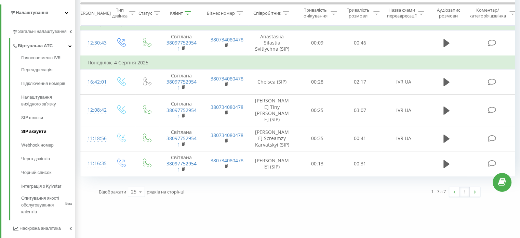
scroll to position [171, 0]
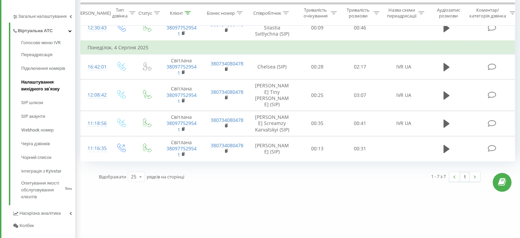
click at [34, 85] on span "Налаштування вихідного зв’язку" at bounding box center [46, 86] width 51 height 14
